Goal: Check status: Check status

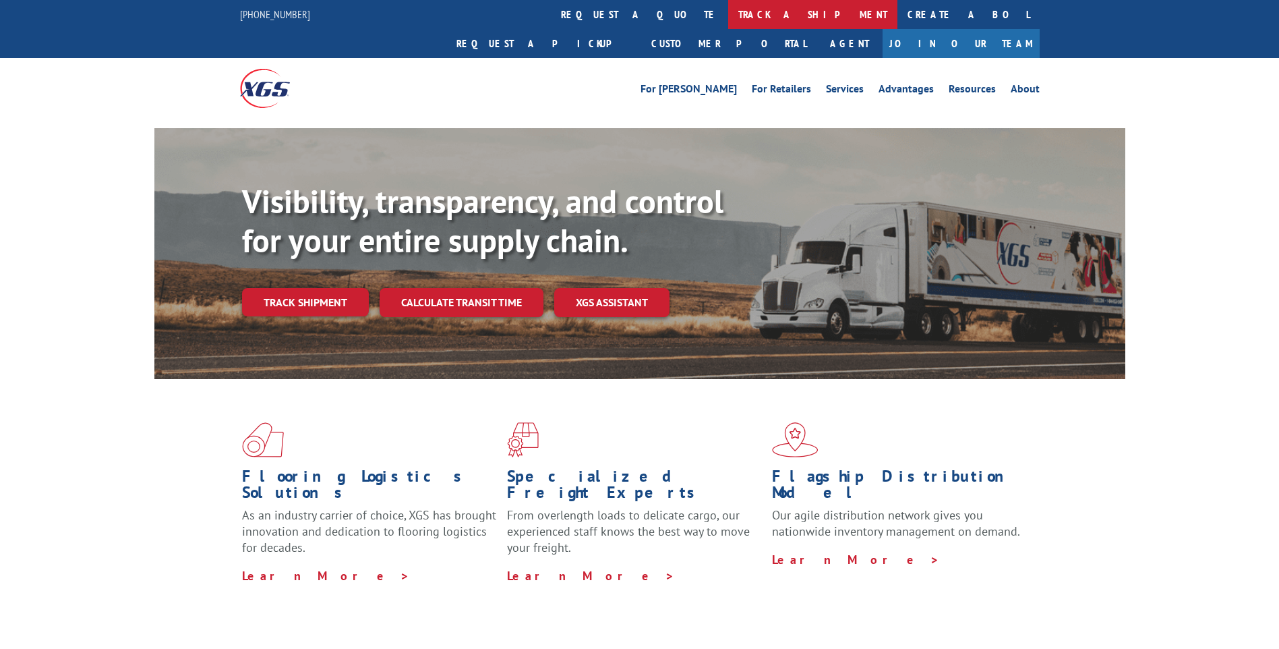
click at [728, 11] on link "track a shipment" at bounding box center [812, 14] width 169 height 29
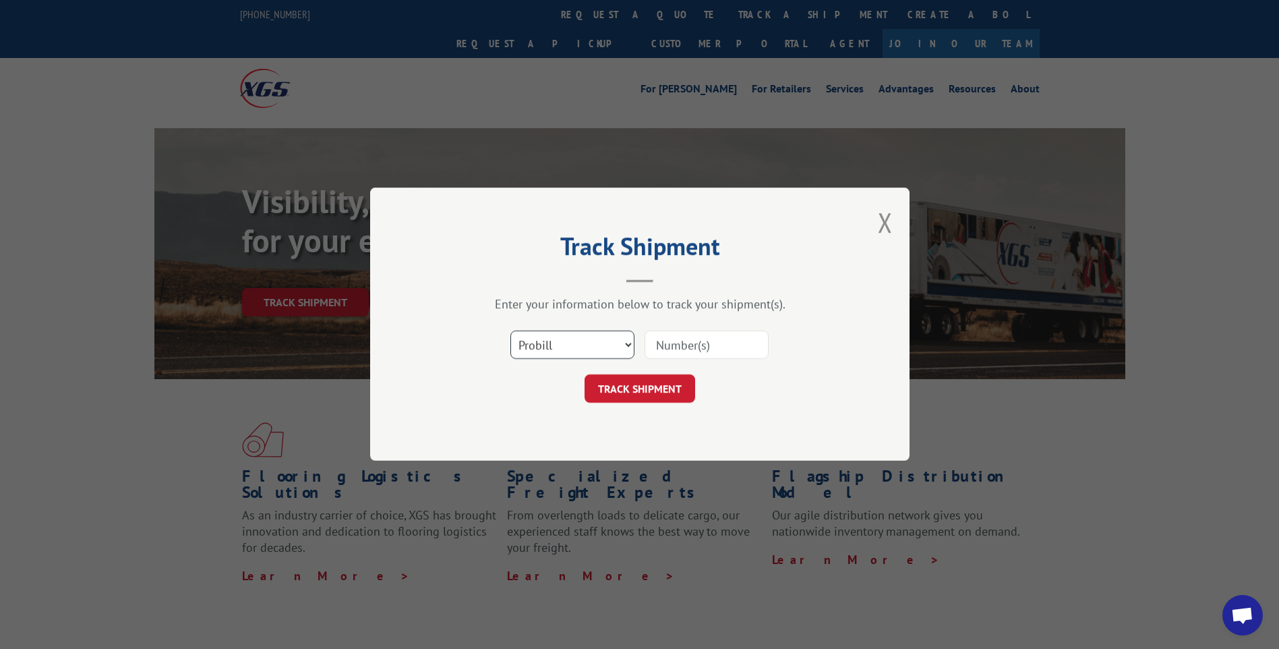
drag, startPoint x: 572, startPoint y: 349, endPoint x: 568, endPoint y: 360, distance: 11.5
click at [572, 349] on select "Select category... Probill BOL PO" at bounding box center [572, 345] width 124 height 28
select select "bol"
click at [510, 331] on select "Select category... Probill BOL PO" at bounding box center [572, 345] width 124 height 28
paste input "1-1-609361-0"
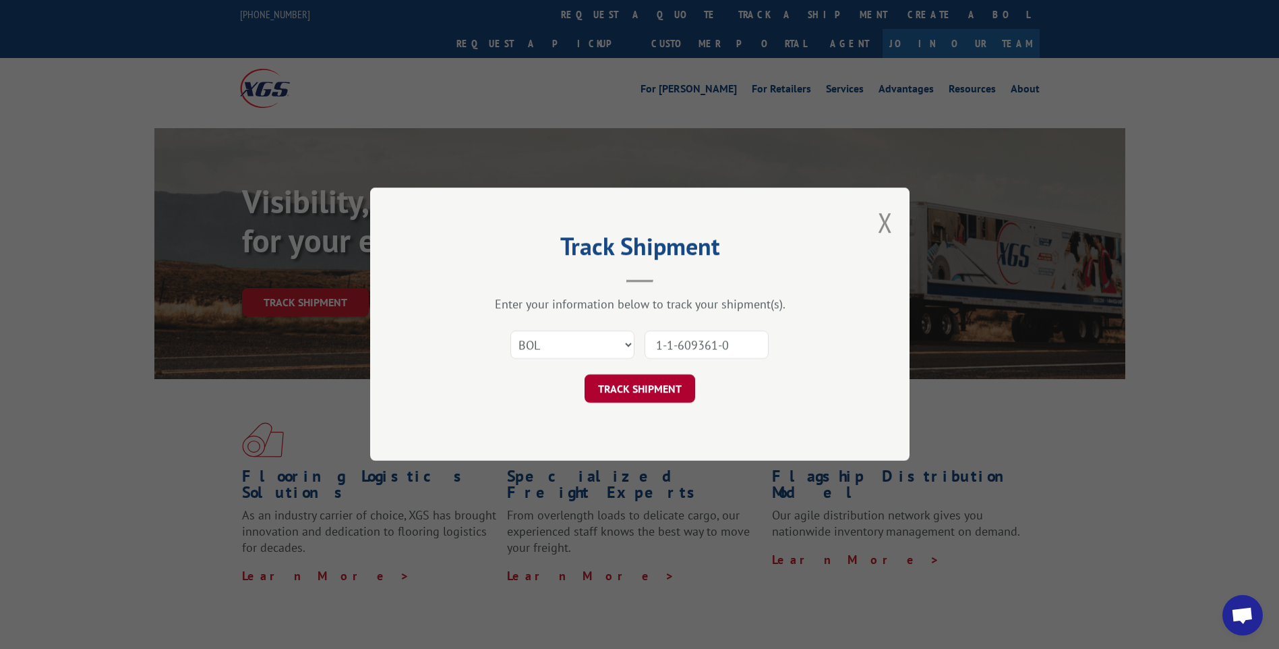
type input "1-1-609361-0"
click at [633, 393] on button "TRACK SHIPMENT" at bounding box center [640, 389] width 111 height 28
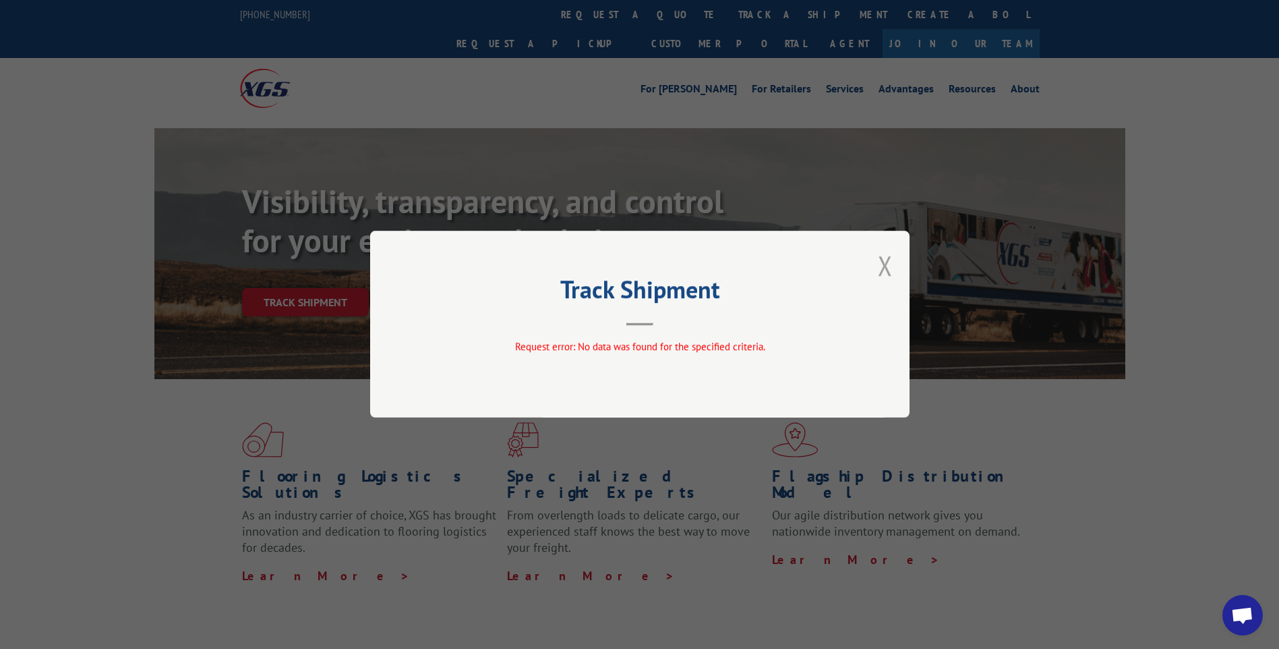
click at [883, 270] on button "Close modal" at bounding box center [885, 265] width 15 height 36
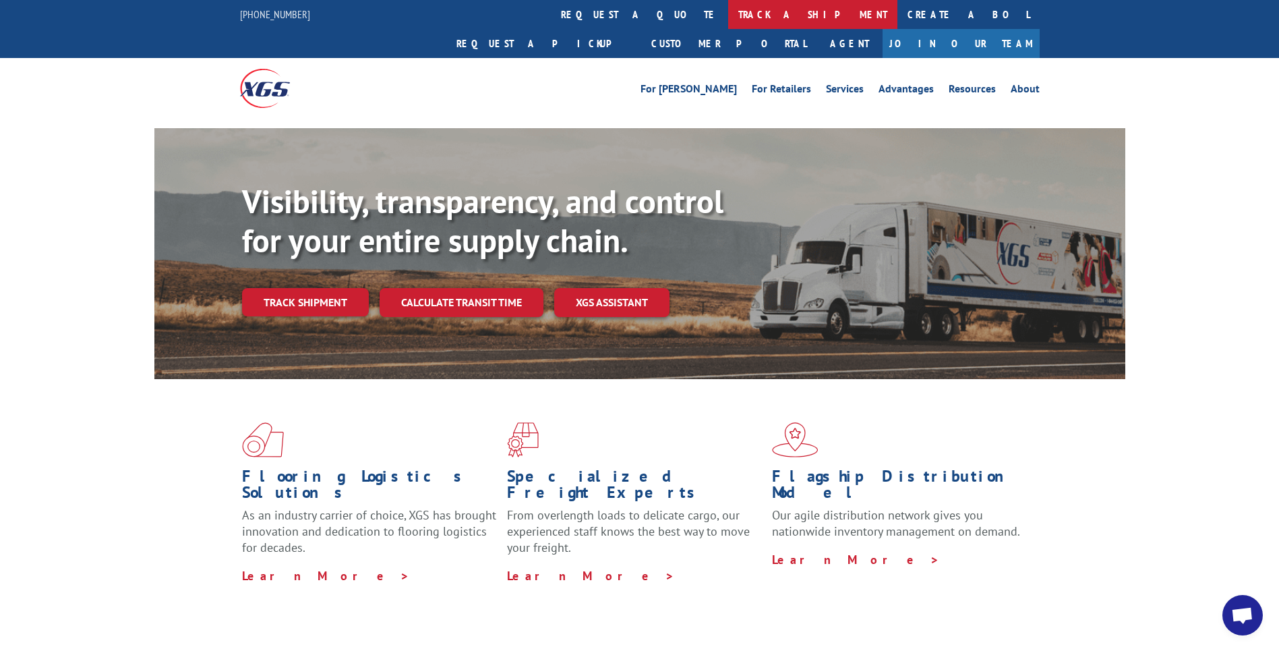
click at [728, 17] on link "track a shipment" at bounding box center [812, 14] width 169 height 29
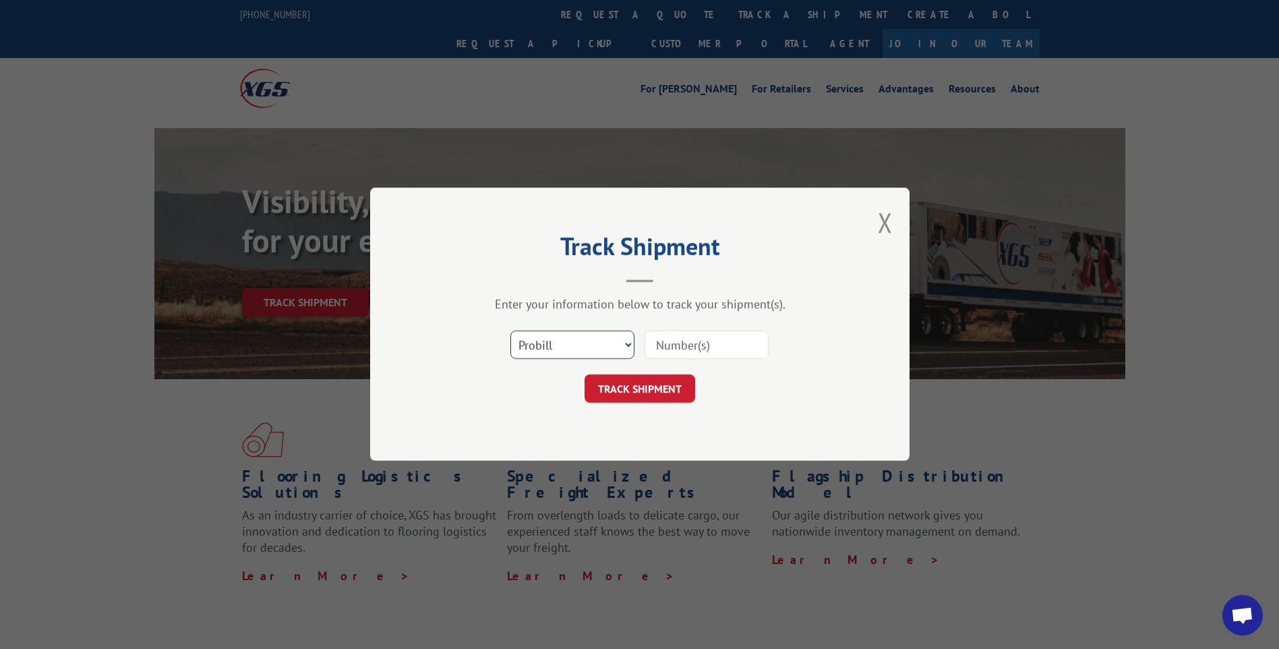
click at [564, 353] on select "Select category... Probill BOL PO" at bounding box center [572, 345] width 124 height 28
select select "bol"
click at [510, 331] on select "Select category... Probill BOL PO" at bounding box center [572, 345] width 124 height 28
paste input "1-1-609361-0"
type input "1-1-609361-0"
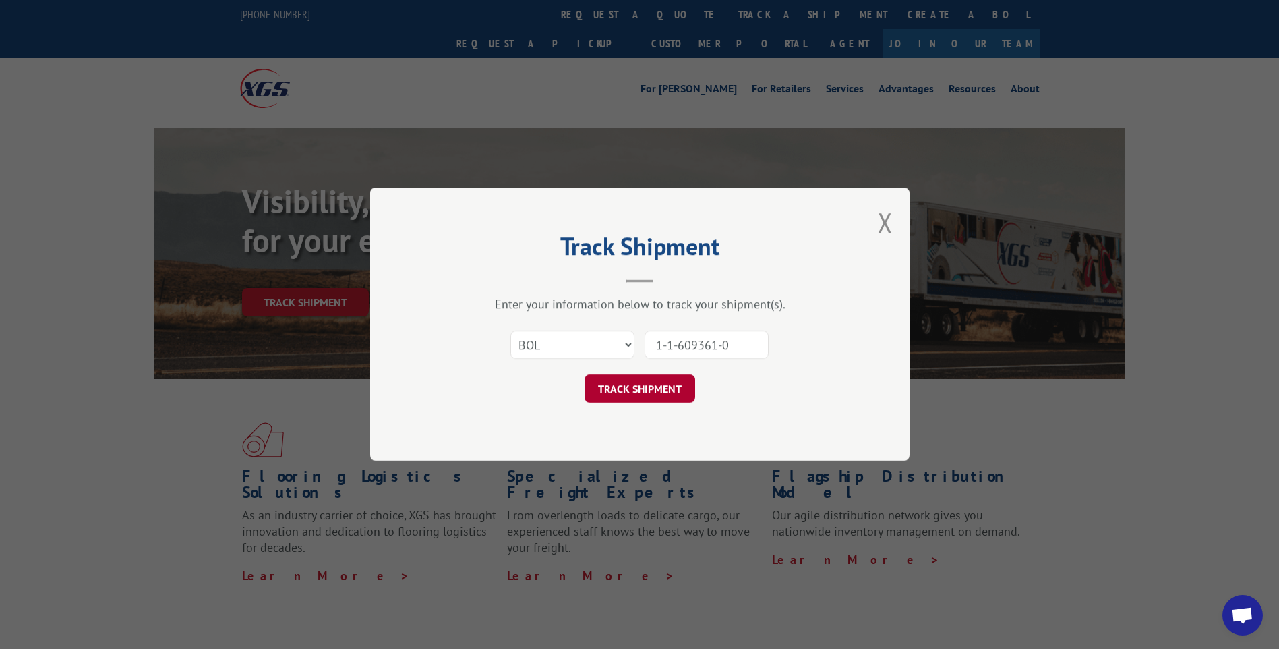
click at [625, 383] on button "TRACK SHIPMENT" at bounding box center [640, 389] width 111 height 28
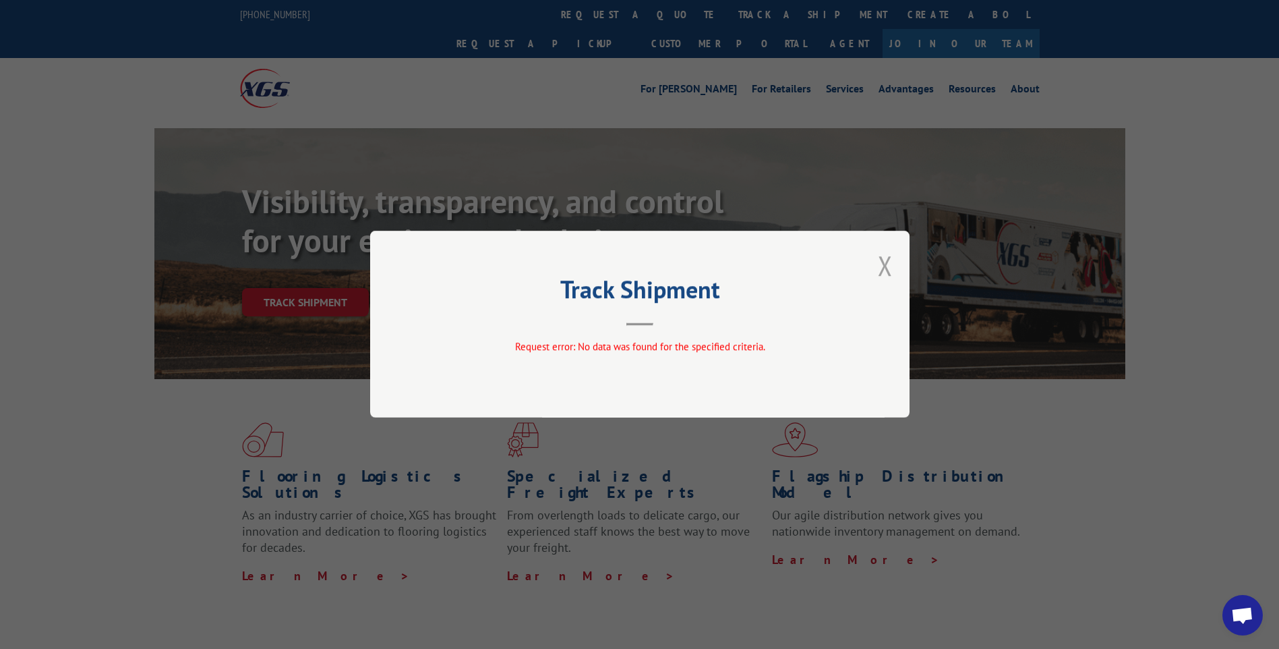
click at [885, 264] on button "Close modal" at bounding box center [885, 265] width 15 height 36
